Goal: Information Seeking & Learning: Learn about a topic

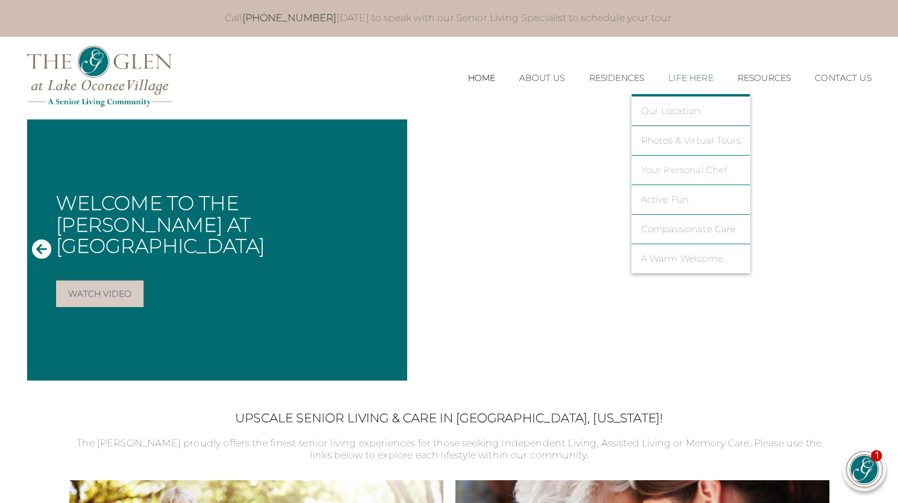
click at [682, 168] on link "Your Personal Chef" at bounding box center [691, 170] width 100 height 11
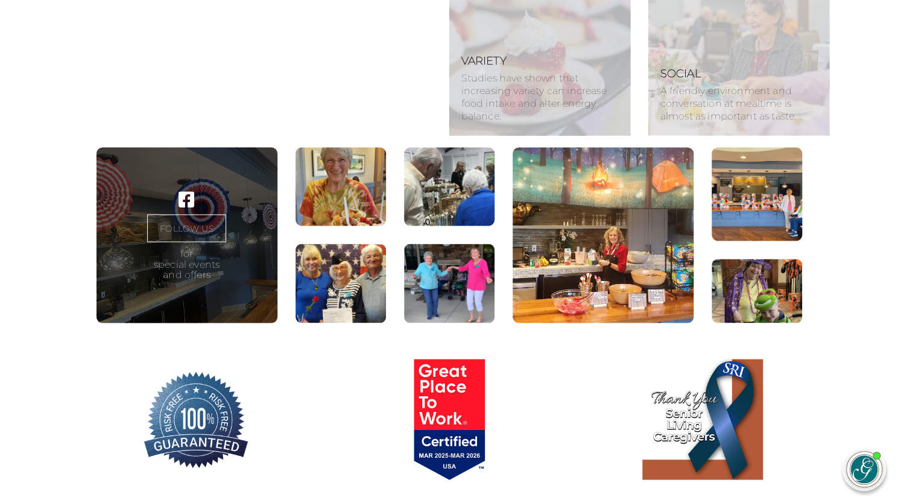
scroll to position [1207, 0]
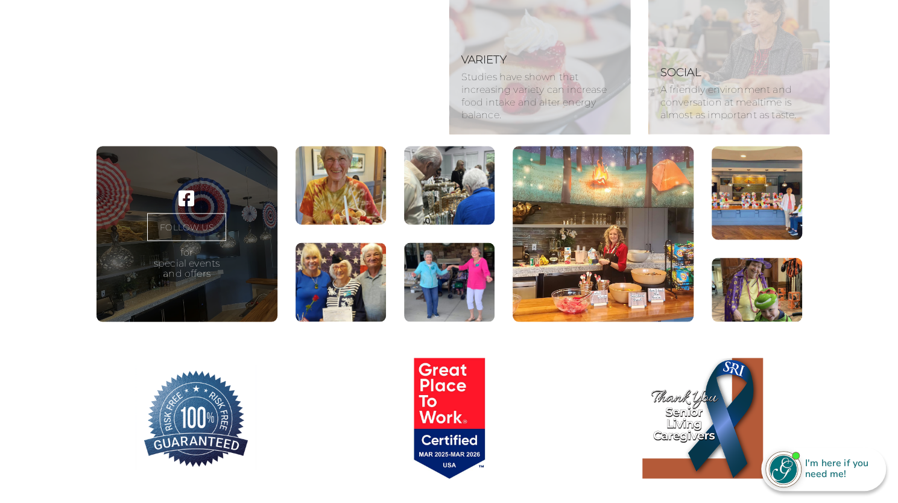
click at [343, 225] on figure at bounding box center [341, 185] width 91 height 79
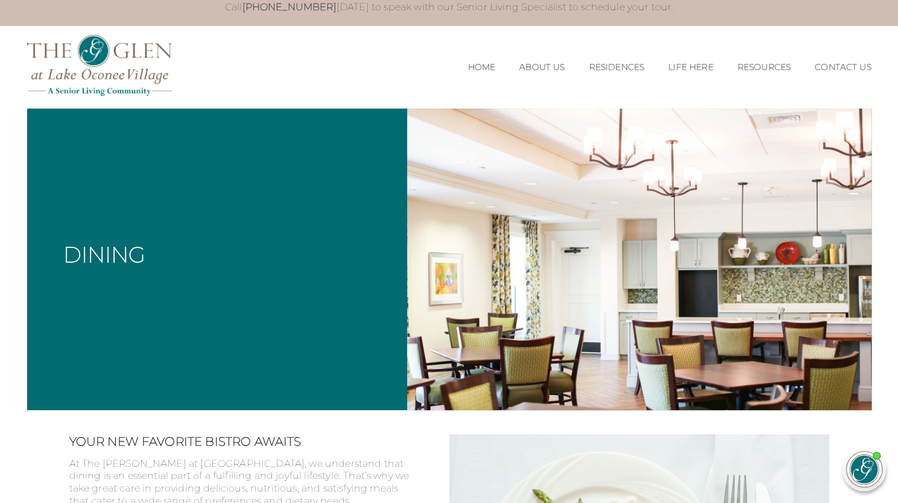
scroll to position [0, 0]
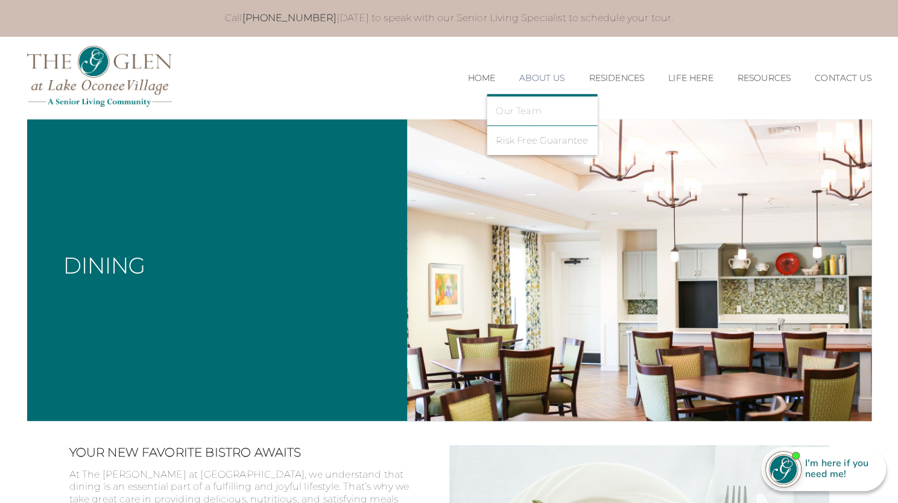
click at [520, 111] on link "Our Team" at bounding box center [542, 111] width 92 height 11
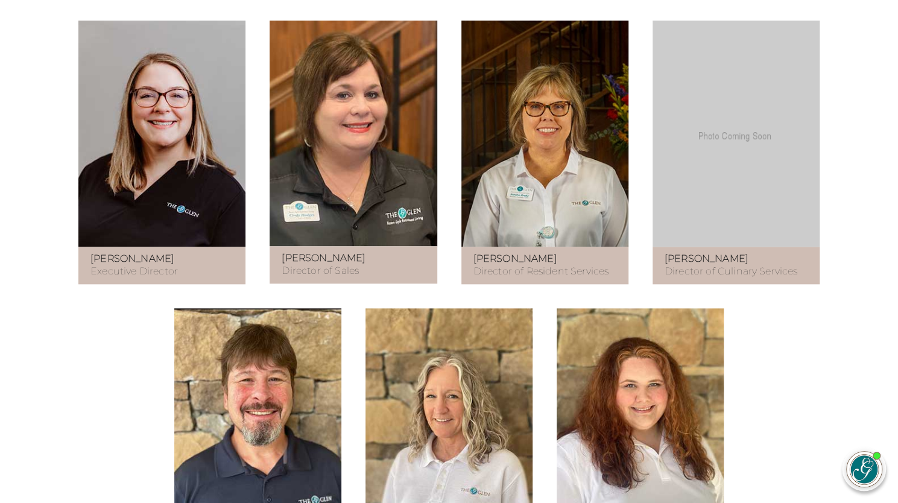
scroll to position [845, 0]
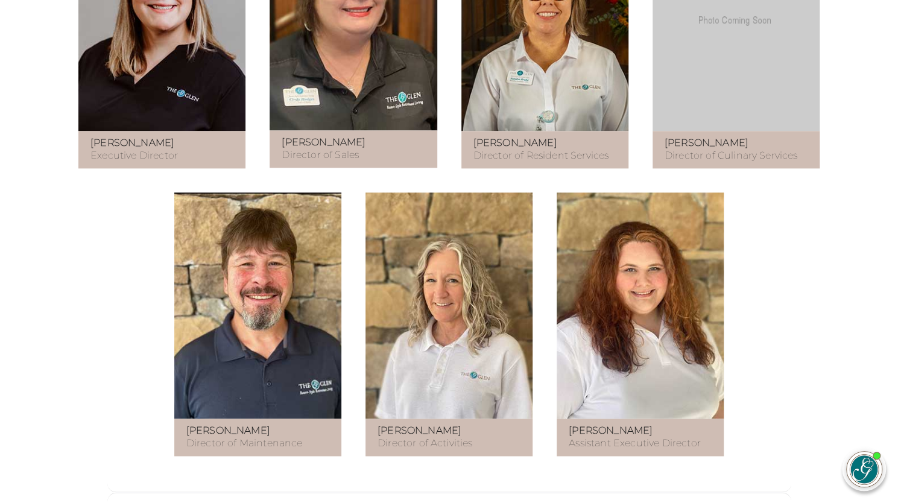
click at [716, 148] on strong "Chris Rountree" at bounding box center [707, 142] width 84 height 11
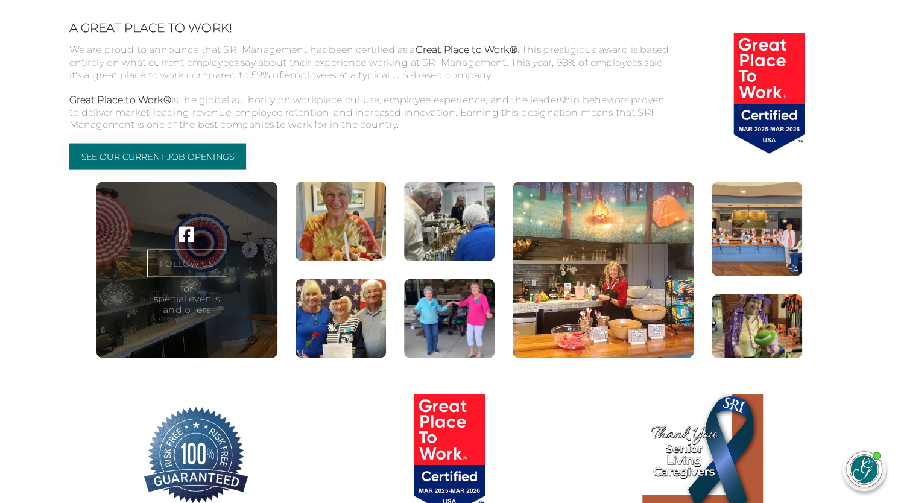
scroll to position [1508, 0]
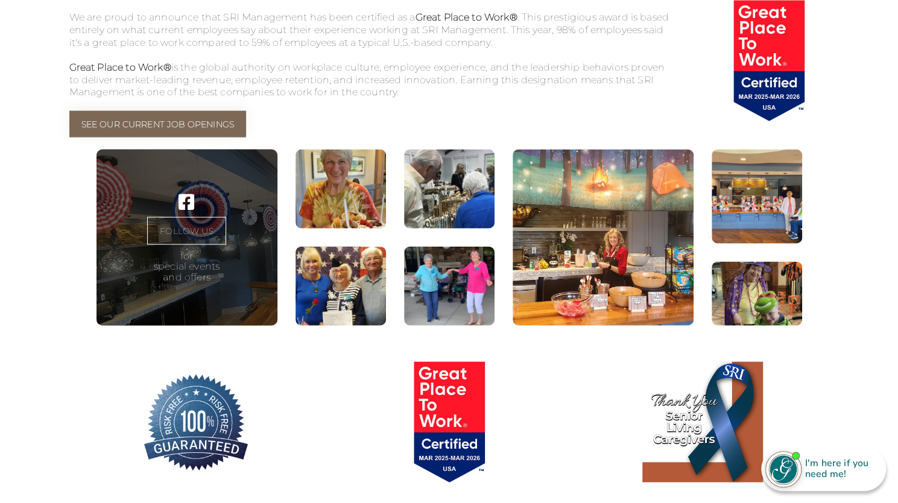
click at [202, 138] on link "See Our Current Job Openings" at bounding box center [157, 124] width 177 height 27
